Goal: Find specific page/section: Find specific page/section

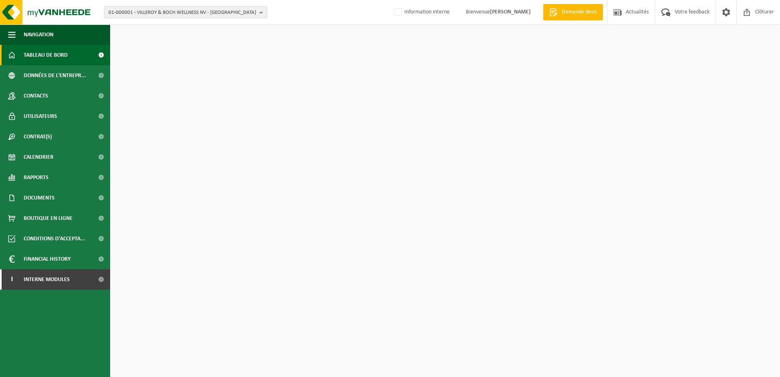
click at [143, 13] on span "01-000001 - VILLEROY & BOCH WELLNESS NV - [GEOGRAPHIC_DATA]" at bounding box center [183, 13] width 148 height 12
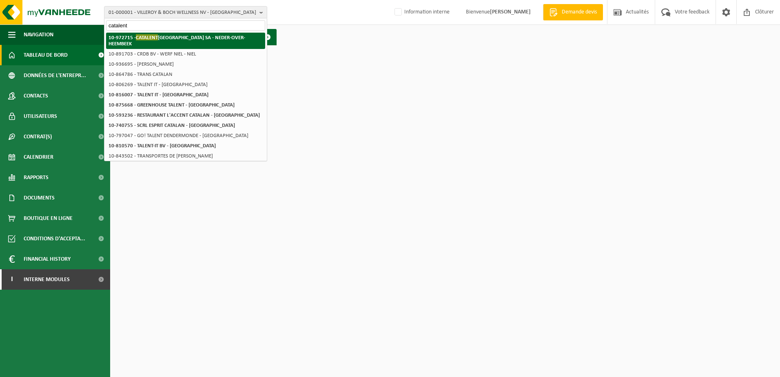
type input "catalent"
click at [145, 40] on span "CATALENT" at bounding box center [147, 37] width 22 height 6
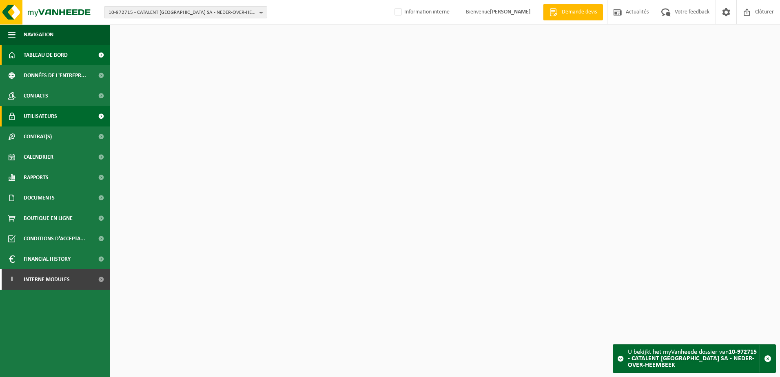
click at [55, 112] on span "Utilisateurs" at bounding box center [40, 116] width 33 height 20
